Goal: Information Seeking & Learning: Learn about a topic

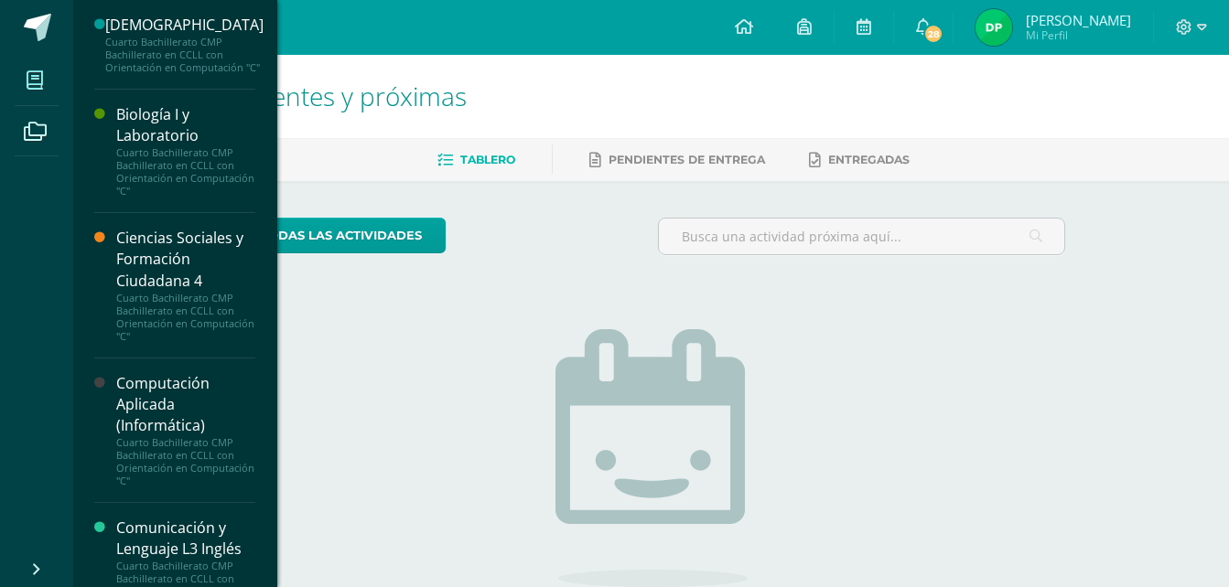
click at [41, 81] on icon at bounding box center [35, 80] width 16 height 18
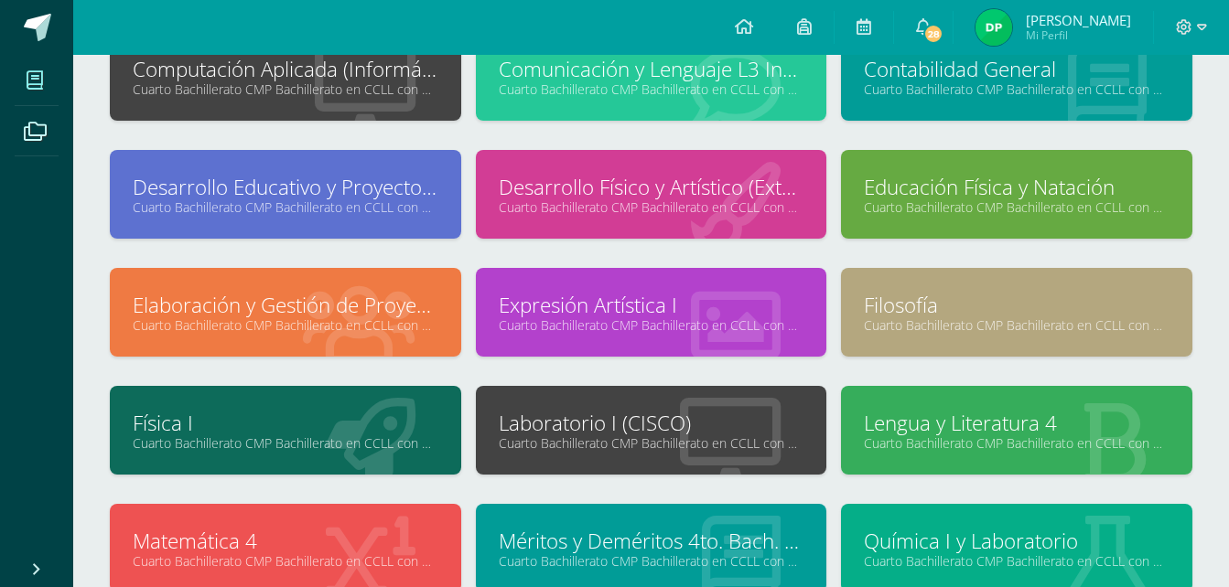
scroll to position [78, 0]
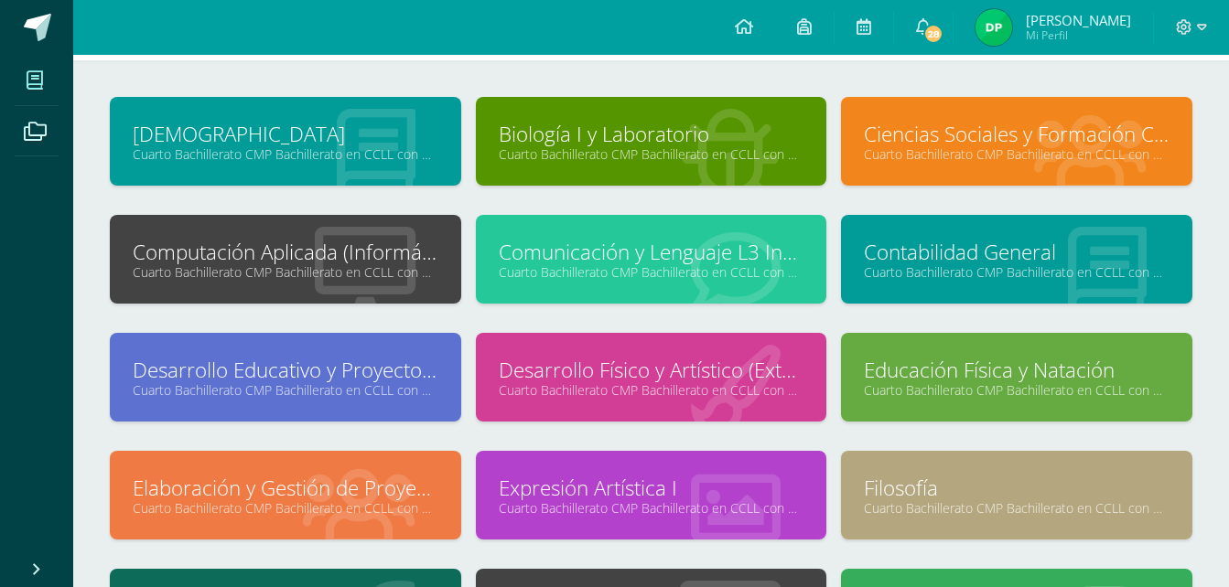
click at [299, 269] on link "Cuarto Bachillerato CMP Bachillerato en CCLL con Orientación en Computación "C"" at bounding box center [286, 272] width 306 height 17
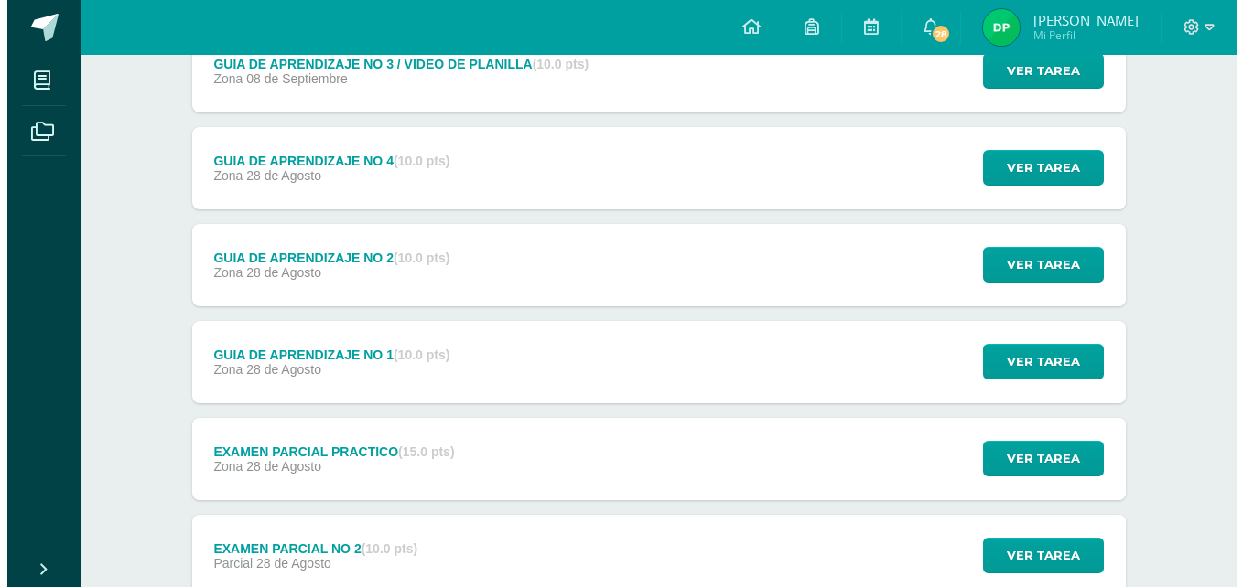
scroll to position [183, 0]
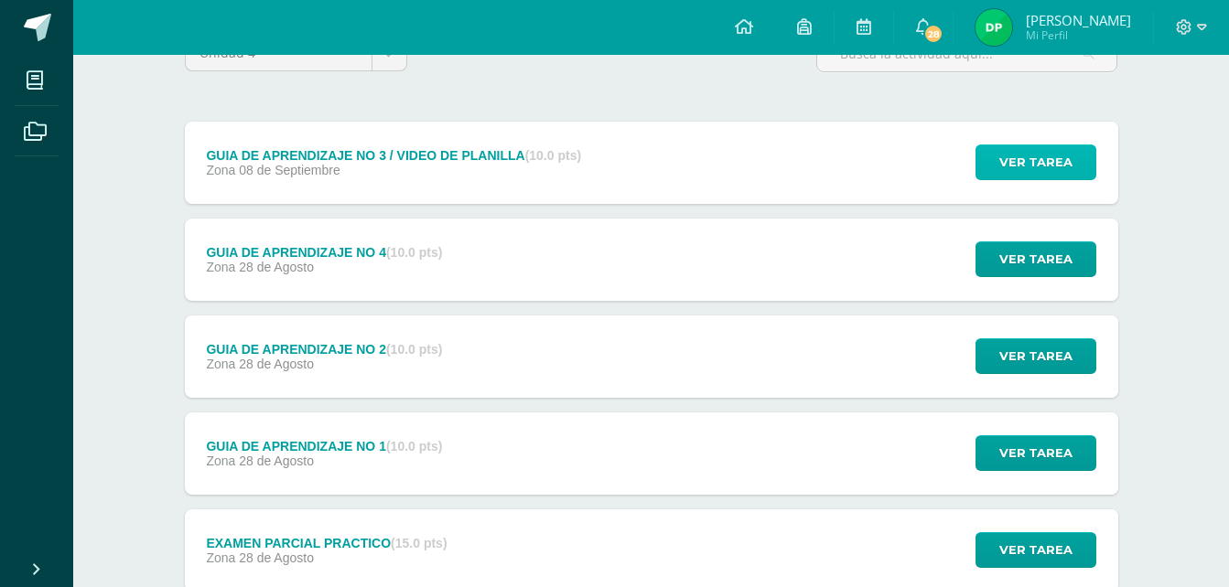
click at [985, 177] on button "Ver tarea" at bounding box center [1035, 163] width 121 height 36
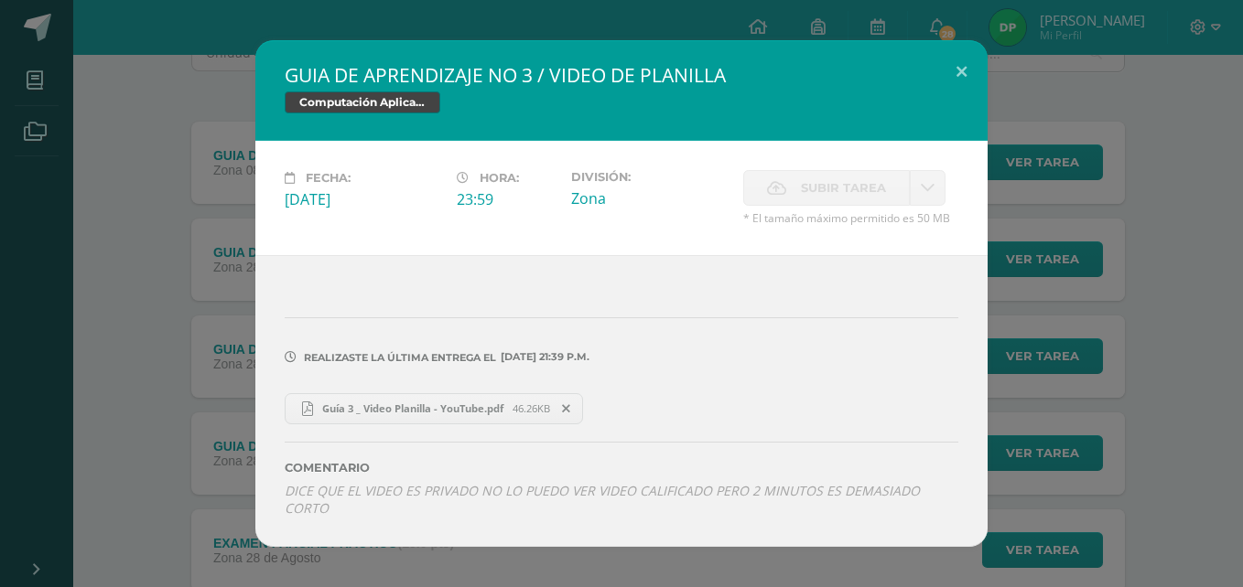
click at [449, 425] on link "Guía 3 _ Video Planilla - YouTube.pdf 46.26KB" at bounding box center [434, 408] width 298 height 31
click at [377, 501] on icon "DICE QUE EL VIDEO ES PRIVADO NO LO PUEDO VER VIDEO CALIFICADO PERO 2 MINUTOS ES…" at bounding box center [602, 499] width 635 height 35
click at [589, 348] on label "Realizaste la última entrega el 08 DE Septiembre A LAS 21:39 p.m." at bounding box center [621, 351] width 673 height 27
click at [600, 373] on div "Realizaste la última entrega el 08 DE Septiembre A LAS 21:39 p.m." at bounding box center [621, 344] width 673 height 88
drag, startPoint x: 724, startPoint y: 524, endPoint x: 799, endPoint y: 484, distance: 85.1
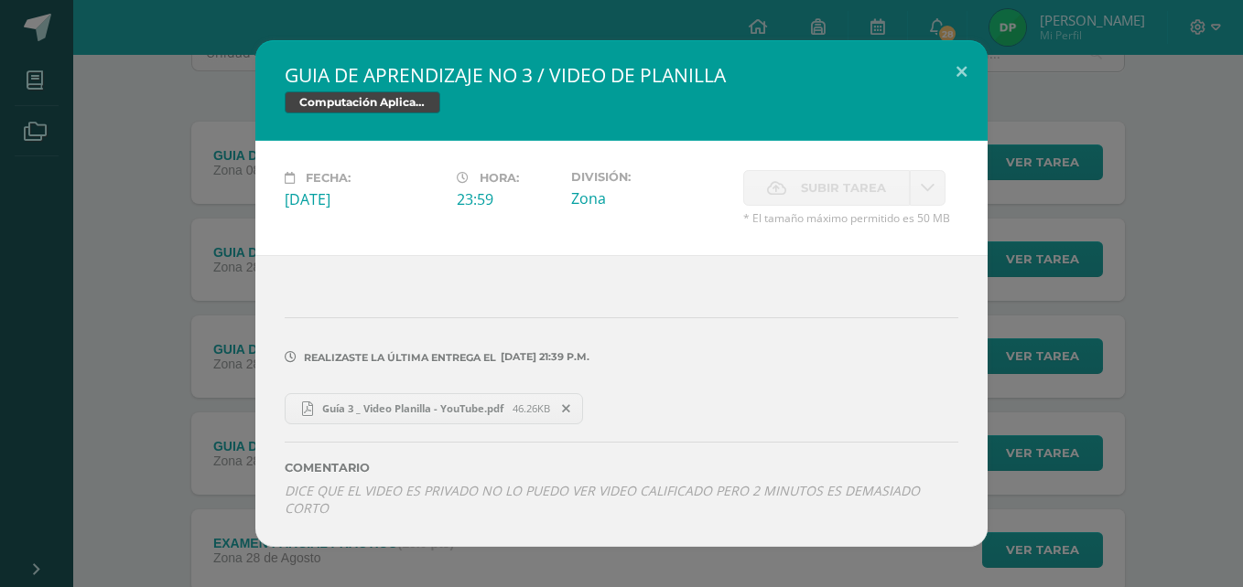
click at [726, 525] on div "Realizaste la última entrega el 08 DE Septiembre A LAS 21:39 p.m. 46.26KB ?" at bounding box center [621, 400] width 732 height 291
click at [799, 484] on div "Comentario DICE QUE EL VIDEO ES PRIVADO NO LO PUEDO VER VIDEO CALIFICADO PERO 2…" at bounding box center [621, 471] width 673 height 92
click at [839, 507] on icon "DICE QUE EL VIDEO ES PRIVADO NO LO PUEDO VER VIDEO CALIFICADO PERO 2 MINUTOS ES…" at bounding box center [602, 499] width 635 height 35
click at [840, 507] on icon "DICE QUE EL VIDEO ES PRIVADO NO LO PUEDO VER VIDEO CALIFICADO PERO 2 MINUTOS ES…" at bounding box center [602, 499] width 635 height 35
click at [471, 425] on link "Guía 3 _ Video Planilla - YouTube.pdf 46.26KB" at bounding box center [434, 408] width 298 height 31
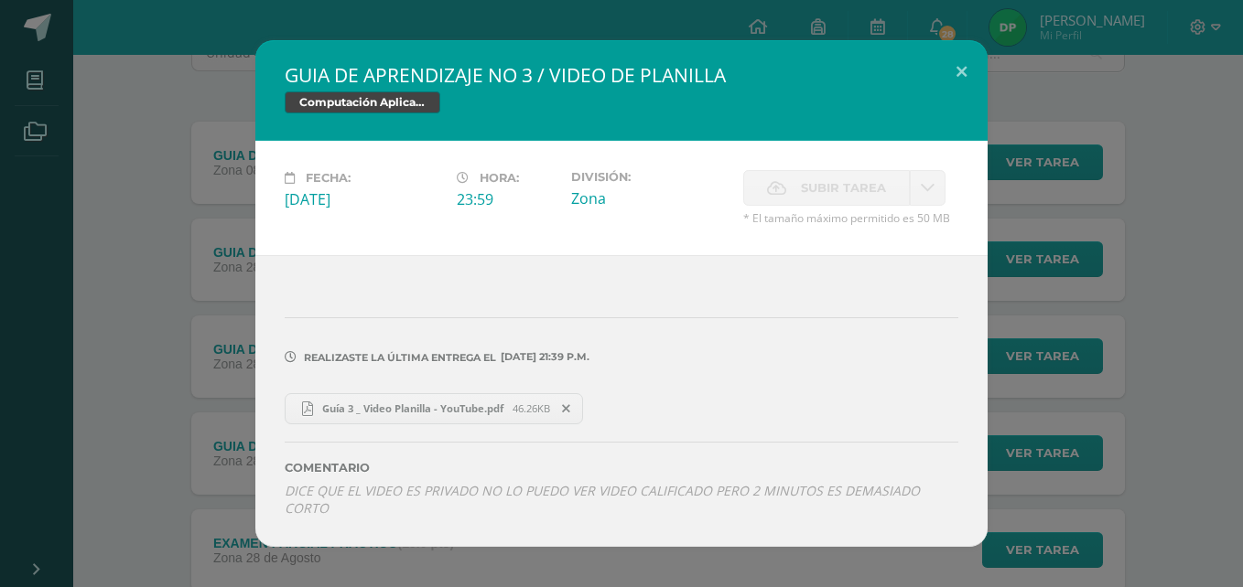
click at [456, 415] on span "Guía 3 _ Video Planilla - YouTube.pdf" at bounding box center [412, 409] width 199 height 14
